Goal: Task Accomplishment & Management: Use online tool/utility

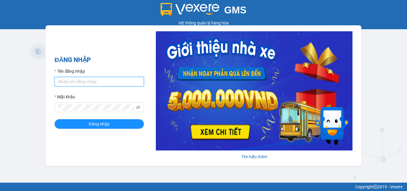
type input "dienkhanh.phucanex"
click at [102, 119] on form "Tên đăng nhập dienkhanh.phucanex Mật khẩu Đăng nhập" at bounding box center [99, 98] width 89 height 61
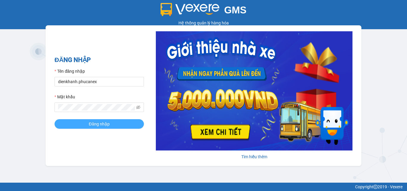
click at [104, 125] on span "Đăng nhập" at bounding box center [99, 124] width 21 height 7
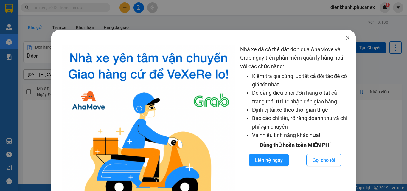
click at [340, 38] on span "Close" at bounding box center [347, 38] width 17 height 17
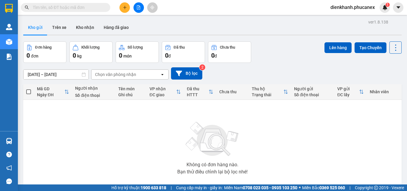
click at [69, 8] on input "text" at bounding box center [68, 7] width 70 height 7
paste input "[DATE]"
type input "[DATE]"
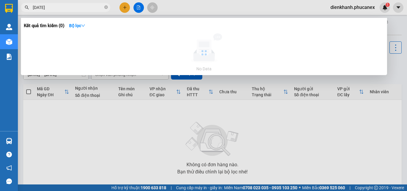
drag, startPoint x: 52, startPoint y: 8, endPoint x: 21, endPoint y: 4, distance: 31.2
click at [21, 4] on div "[DATE]" at bounding box center [58, 7] width 116 height 9
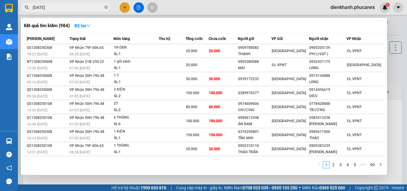
drag, startPoint x: 60, startPoint y: 10, endPoint x: 0, endPoint y: -9, distance: 63.3
click at [0, 0] on html "Kết quả tìm kiếm ( 984 ) Bộ lọc Mã ĐH Trạng thái Món hàng Thu hộ Tổng cước Chưa…" at bounding box center [203, 95] width 407 height 191
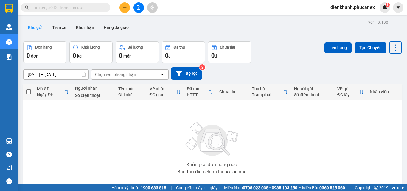
paste input "Q50808250065"
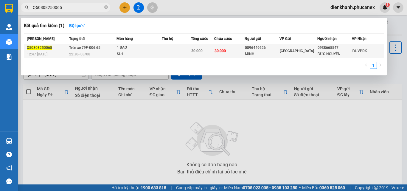
type input "Q50808250065"
click at [81, 46] on span "Trên xe 79F-006.65" at bounding box center [84, 48] width 31 height 4
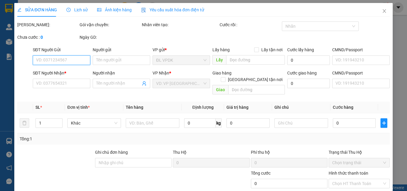
type input "0896449626"
type input "MINH"
type input "0938665547"
type input "ĐỨC NGUYÊN"
type input "30.000"
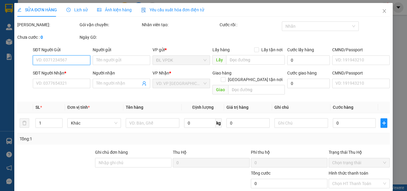
type input "30.000"
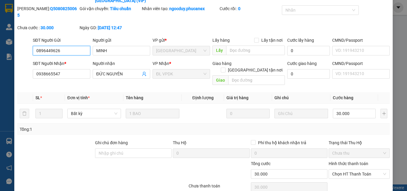
scroll to position [39, 0]
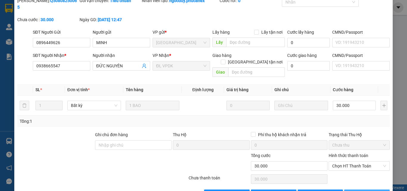
click at [348, 189] on button "[PERSON_NAME] và In" at bounding box center [367, 194] width 46 height 10
